Goal: Transaction & Acquisition: Download file/media

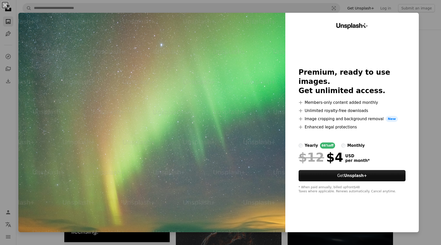
scroll to position [2008, 0]
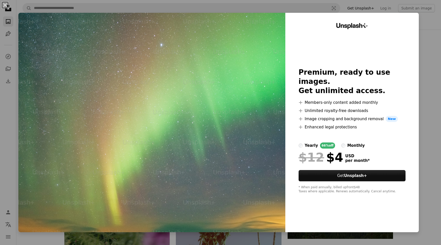
click at [438, 54] on div "An X shape Unsplash+ Premium, ready to use images. Get unlimited access. A plus…" at bounding box center [220, 122] width 441 height 245
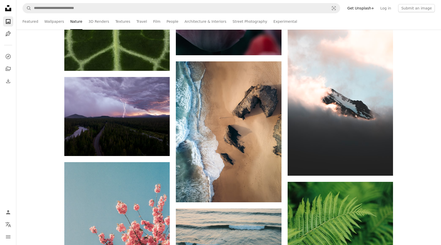
scroll to position [2523, 0]
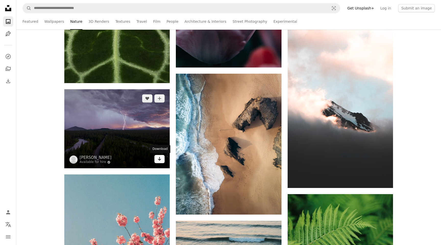
click at [158, 158] on icon "Arrow pointing down" at bounding box center [160, 158] width 4 height 6
